Goal: Information Seeking & Learning: Learn about a topic

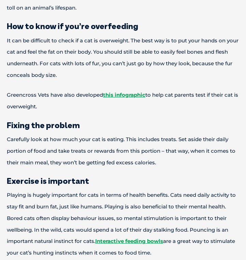
scroll to position [529, 0]
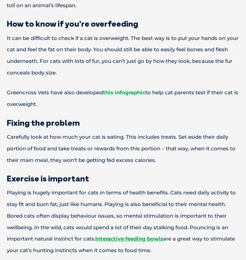
click at [135, 96] on link "this infographic" at bounding box center [124, 92] width 42 height 6
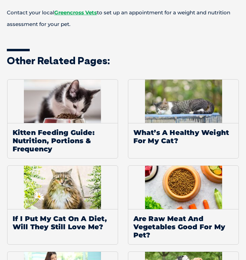
scroll to position [788, 0]
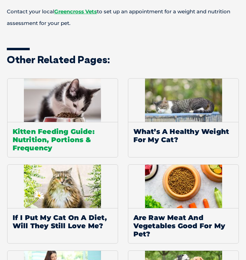
click at [80, 140] on span "Kitten Feeding Guide: Nutrition, Portions & Frequency" at bounding box center [63, 139] width 111 height 35
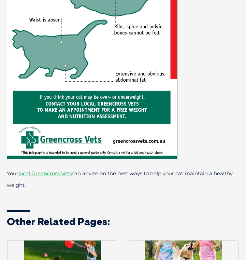
scroll to position [1400, 0]
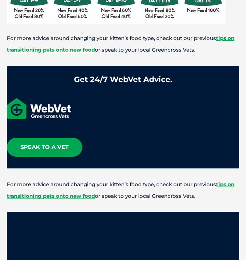
scroll to position [1014, 0]
